Goal: Find specific page/section: Find specific page/section

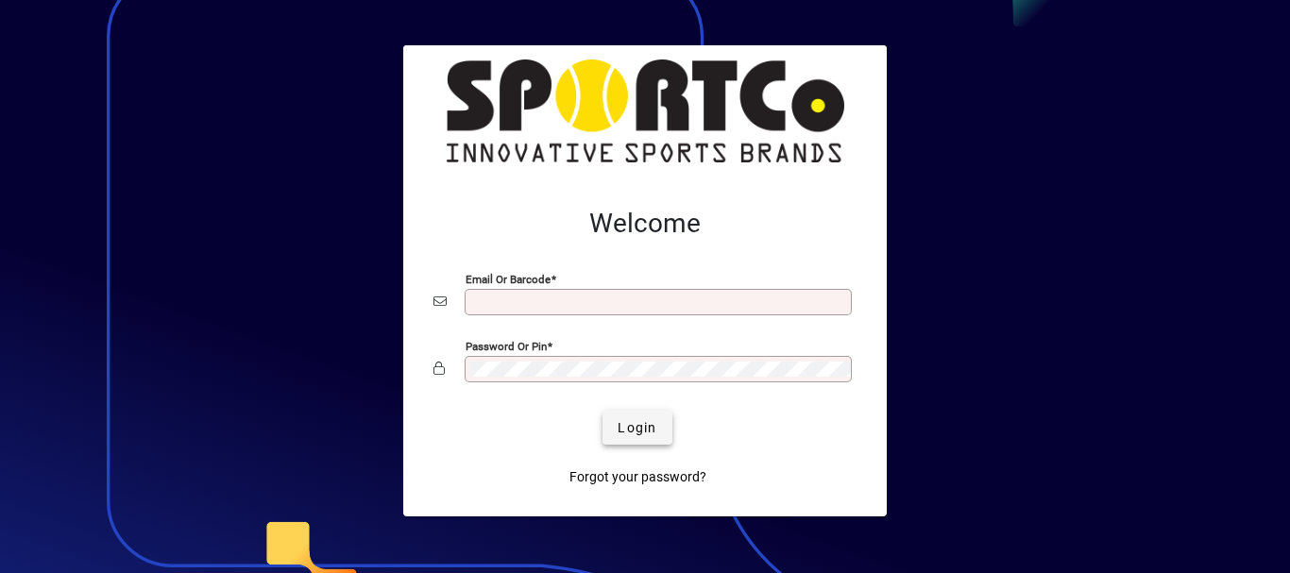
type input "**********"
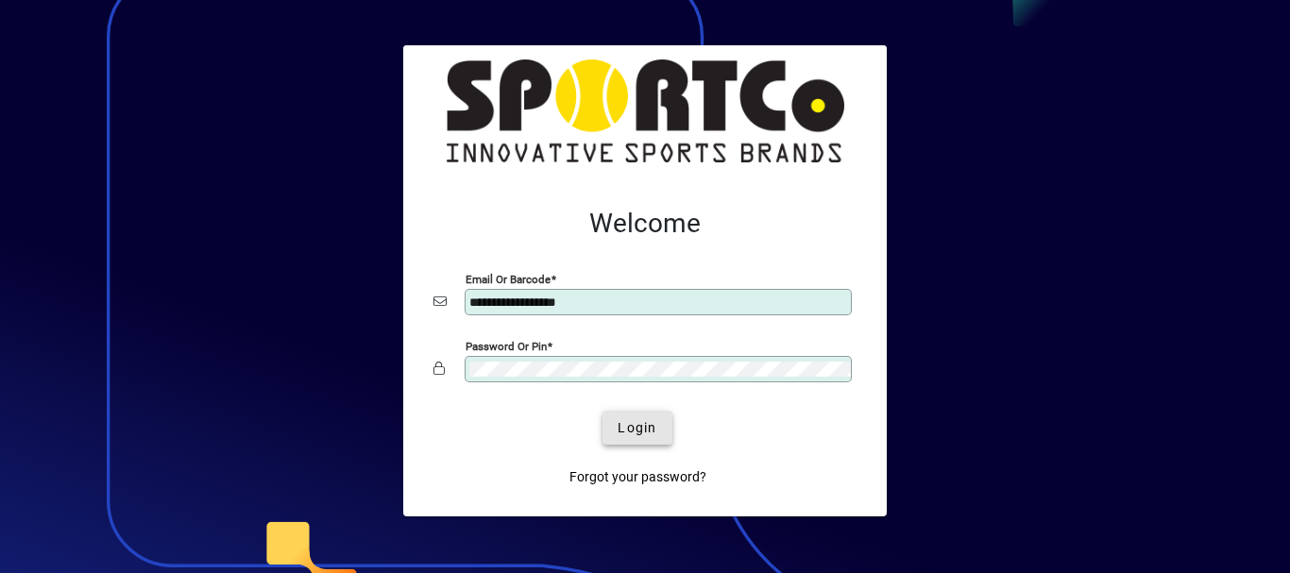
drag, startPoint x: 642, startPoint y: 432, endPoint x: 571, endPoint y: 388, distance: 83.6
click at [640, 430] on span "Login" at bounding box center [636, 428] width 39 height 20
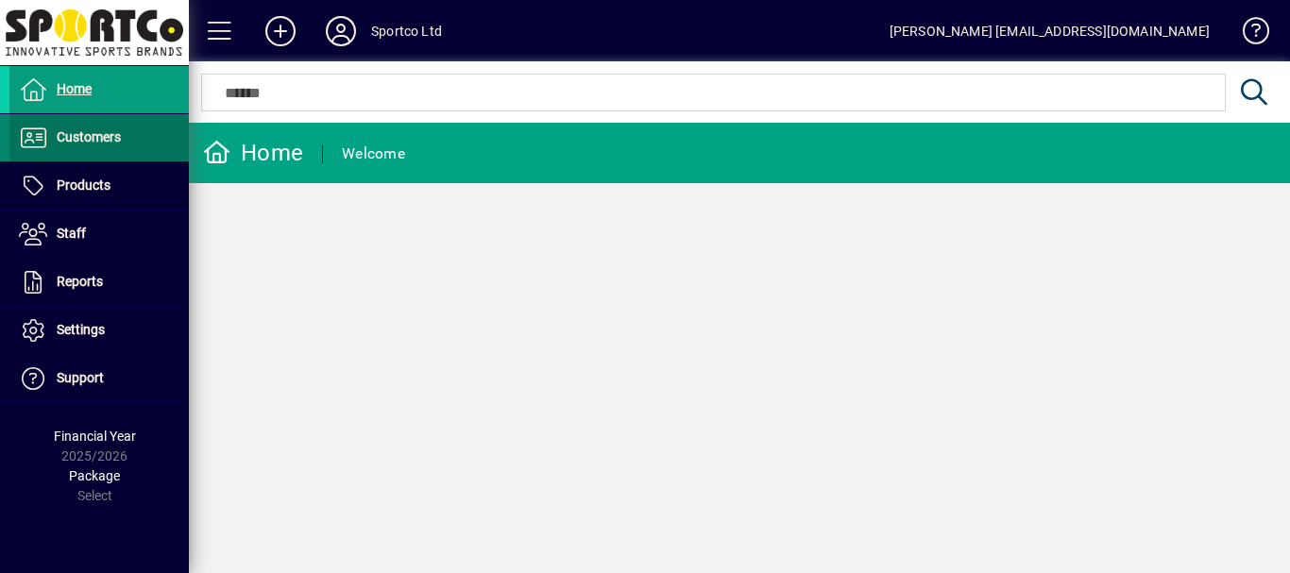
click at [74, 139] on span "Customers" at bounding box center [89, 136] width 64 height 15
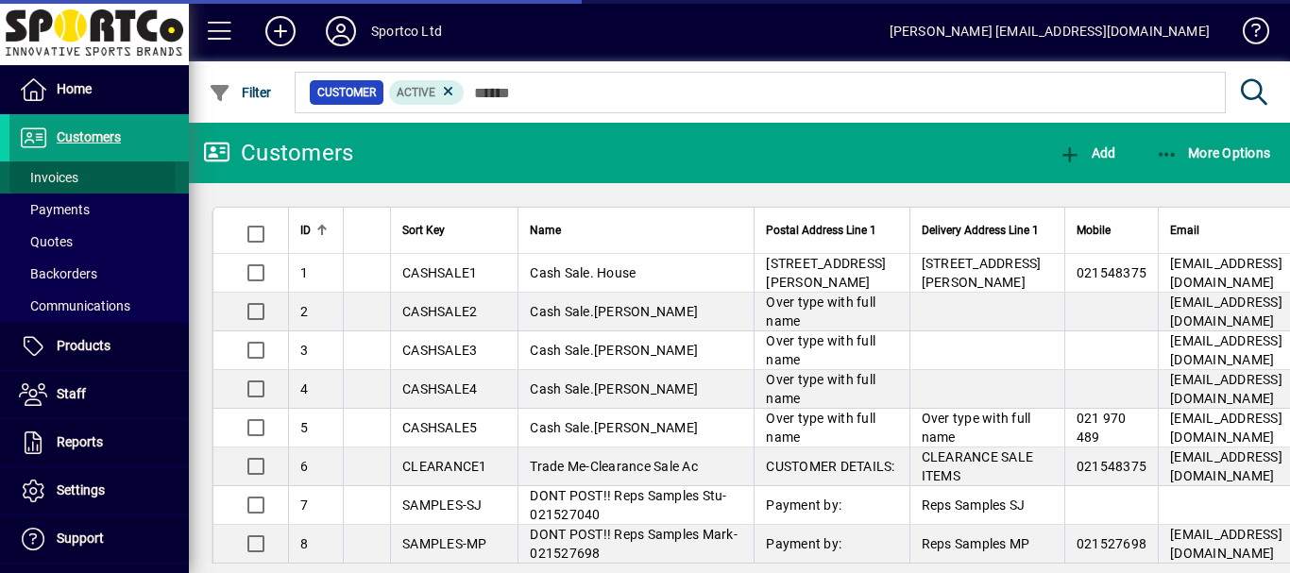
click at [51, 176] on span "Invoices" at bounding box center [48, 177] width 59 height 15
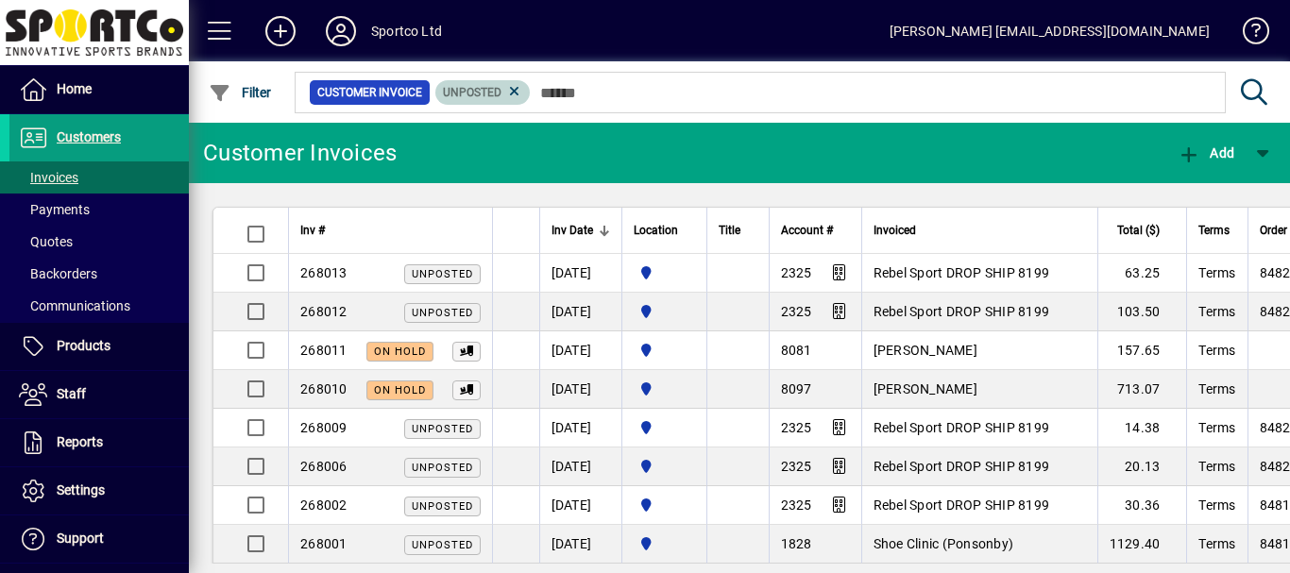
click at [511, 93] on icon at bounding box center [514, 91] width 17 height 17
